Goal: Task Accomplishment & Management: Manage account settings

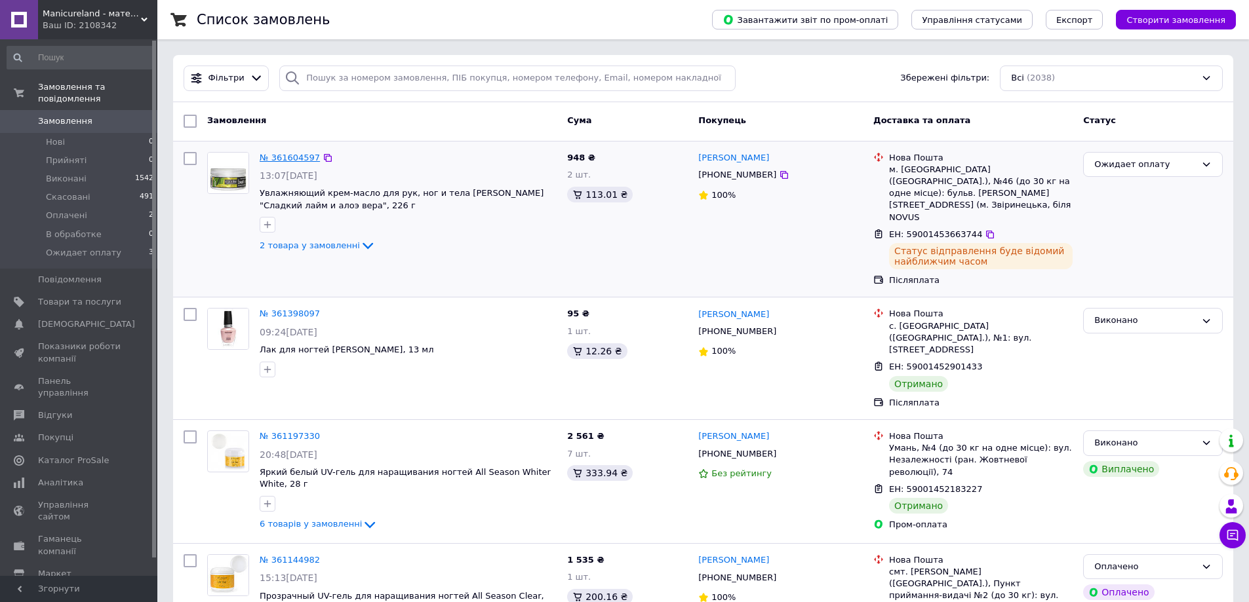
click at [281, 154] on link "№ 361604597" at bounding box center [290, 158] width 60 height 10
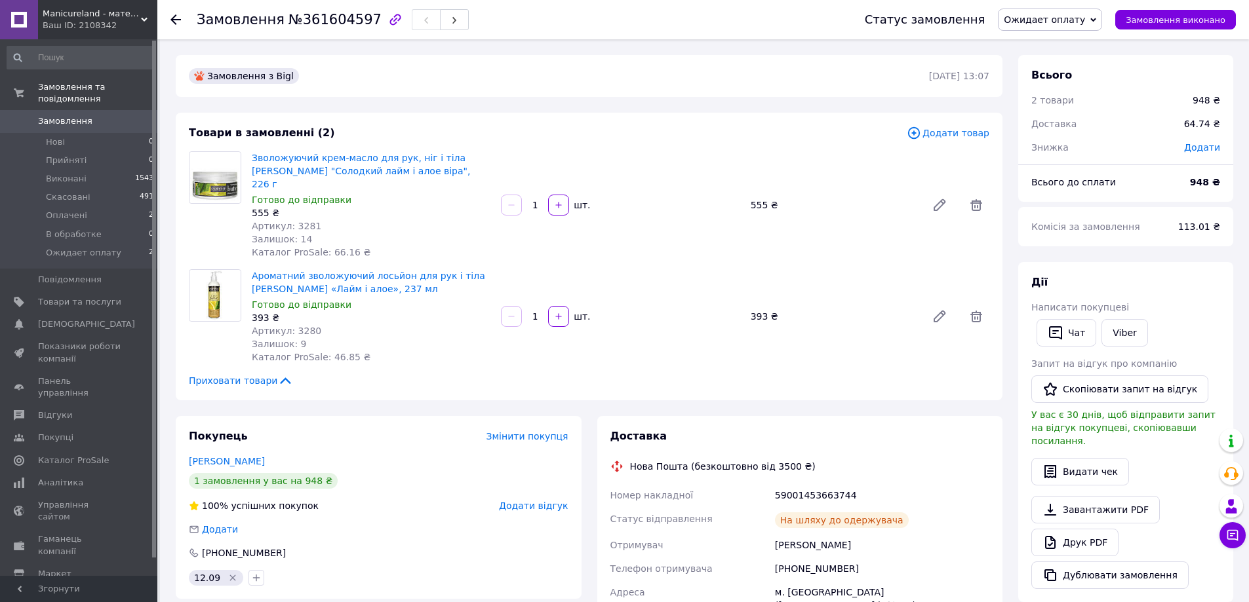
click at [83, 115] on span "Замовлення" at bounding box center [65, 121] width 54 height 12
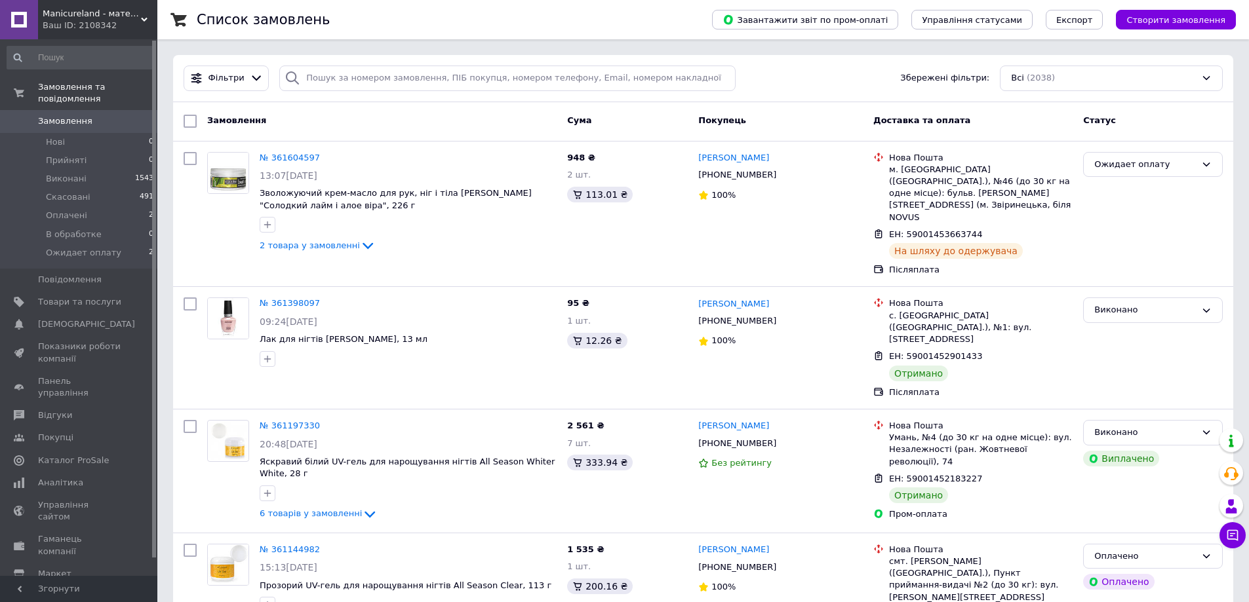
click at [85, 115] on span "Замовлення" at bounding box center [65, 121] width 54 height 12
click at [114, 115] on span "Замовлення" at bounding box center [79, 121] width 83 height 12
click at [115, 115] on span "Замовлення" at bounding box center [79, 121] width 83 height 12
